Goal: Participate in discussion

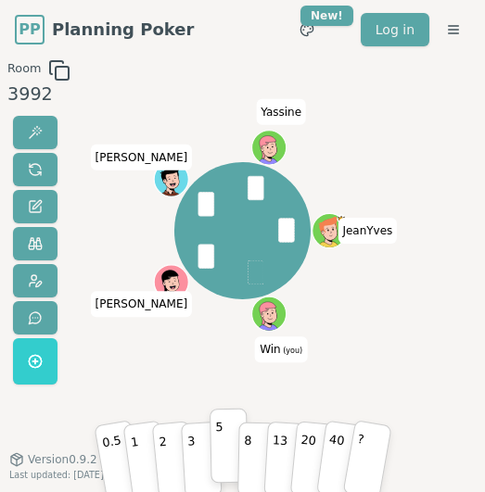
click at [220, 449] on p "5" at bounding box center [219, 445] width 8 height 63
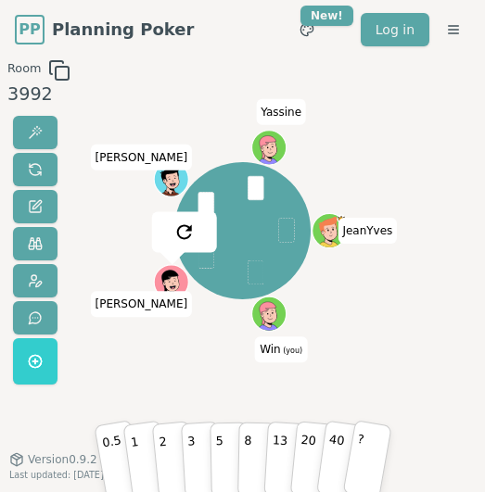
click at [187, 389] on div "JeanYves Win (you) [PERSON_NAME]" at bounding box center [241, 314] width 237 height 510
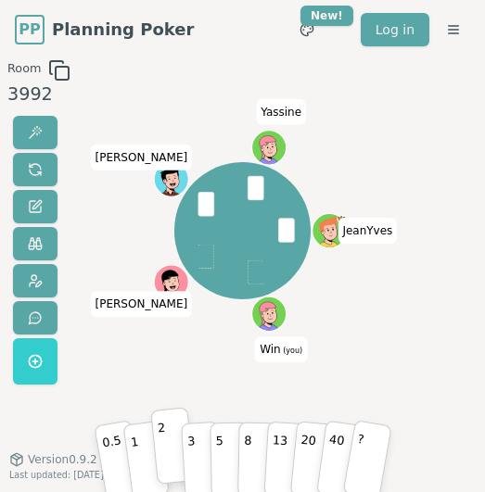
drag, startPoint x: 147, startPoint y: 442, endPoint x: 168, endPoint y: 440, distance: 20.5
click at [168, 440] on div "0.5 1 2 3 5 8 13 20 40 ?" at bounding box center [243, 455] width 278 height 56
click at [168, 440] on button "2" at bounding box center [172, 445] width 44 height 77
click at [185, 363] on div "JeanYves Win (you) [PERSON_NAME]" at bounding box center [241, 231] width 237 height 276
click at [174, 373] on div "JeanYves Win (you) [PERSON_NAME]" at bounding box center [241, 314] width 237 height 510
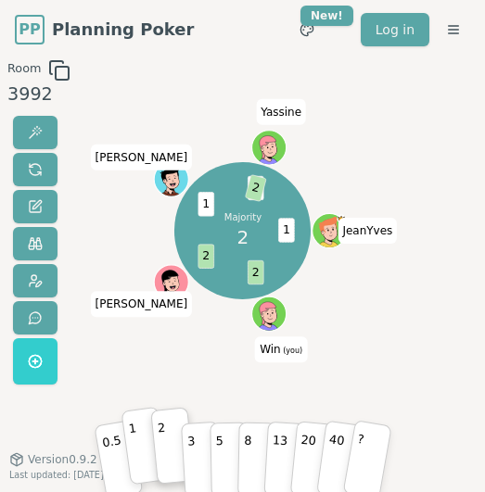
click at [139, 447] on button "1" at bounding box center [143, 446] width 46 height 79
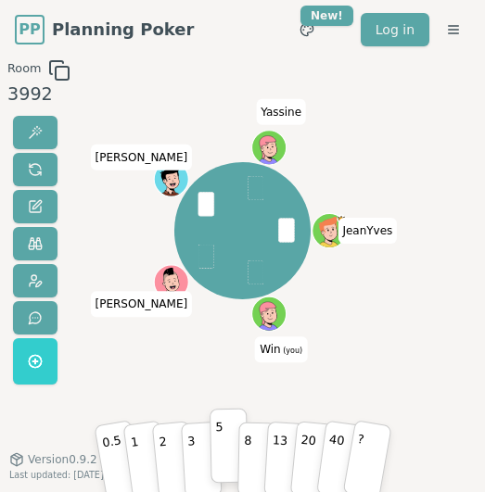
click at [220, 443] on p "5" at bounding box center [219, 445] width 8 height 63
click at [203, 457] on button "3" at bounding box center [201, 446] width 42 height 76
click at [218, 451] on p "5" at bounding box center [219, 445] width 8 height 63
click at [198, 440] on button "3" at bounding box center [201, 446] width 42 height 76
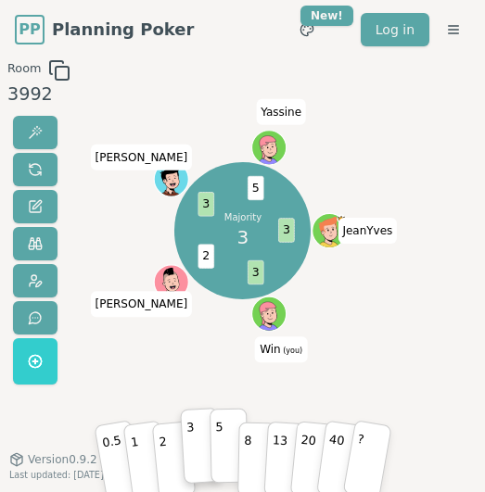
click at [221, 447] on p "5" at bounding box center [219, 445] width 8 height 63
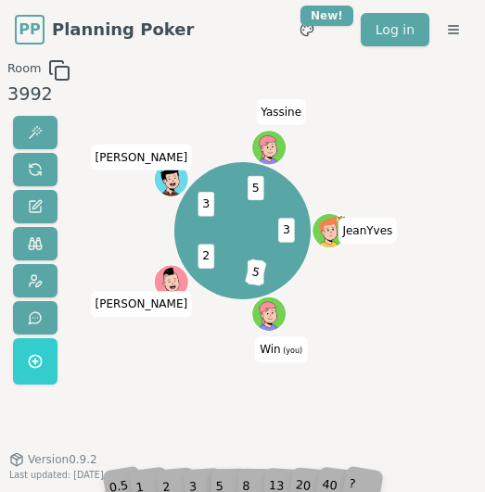
click at [197, 479] on div "3" at bounding box center [200, 454] width 31 height 57
click at [195, 479] on div "3" at bounding box center [200, 454] width 31 height 57
click at [194, 479] on div "3" at bounding box center [200, 454] width 31 height 57
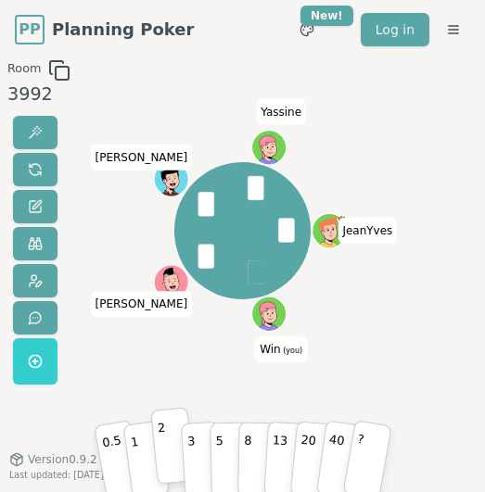
click at [168, 443] on button "2" at bounding box center [172, 445] width 44 height 77
